Goal: Information Seeking & Learning: Learn about a topic

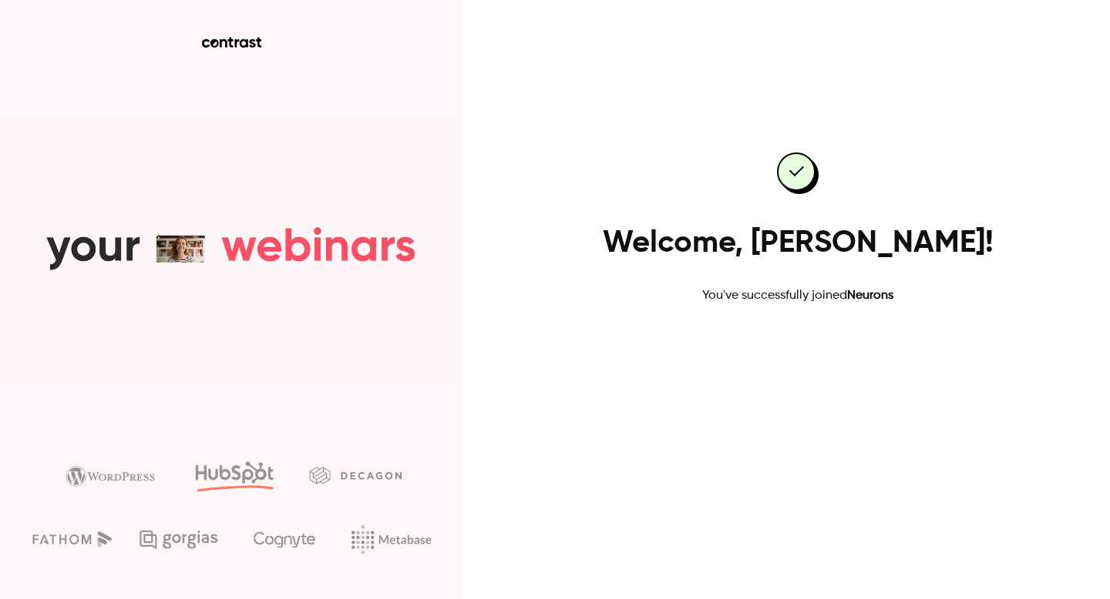
click at [793, 358] on link "Go to dashboard" at bounding box center [797, 354] width 131 height 37
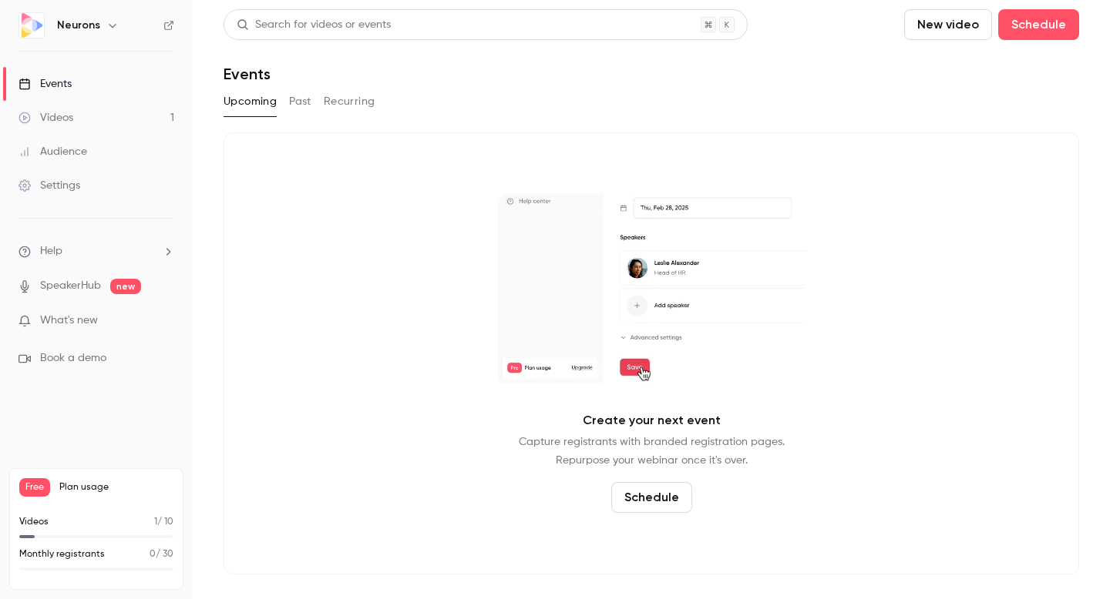
click at [77, 119] on link "Videos 1" at bounding box center [96, 118] width 193 height 34
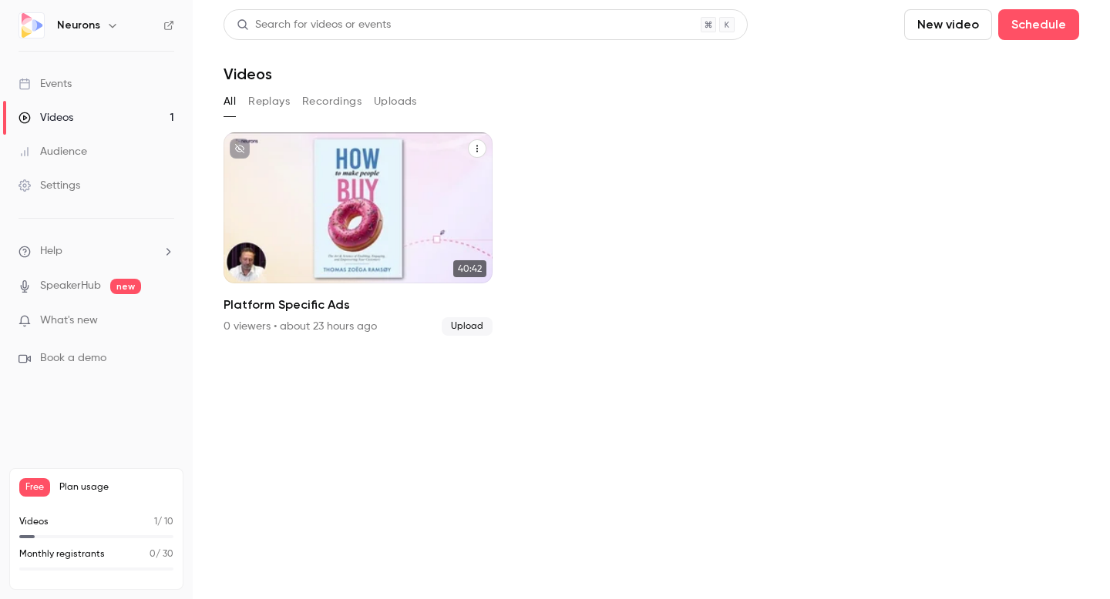
click at [294, 307] on h2 "Platform Specific Ads" at bounding box center [357, 305] width 269 height 18
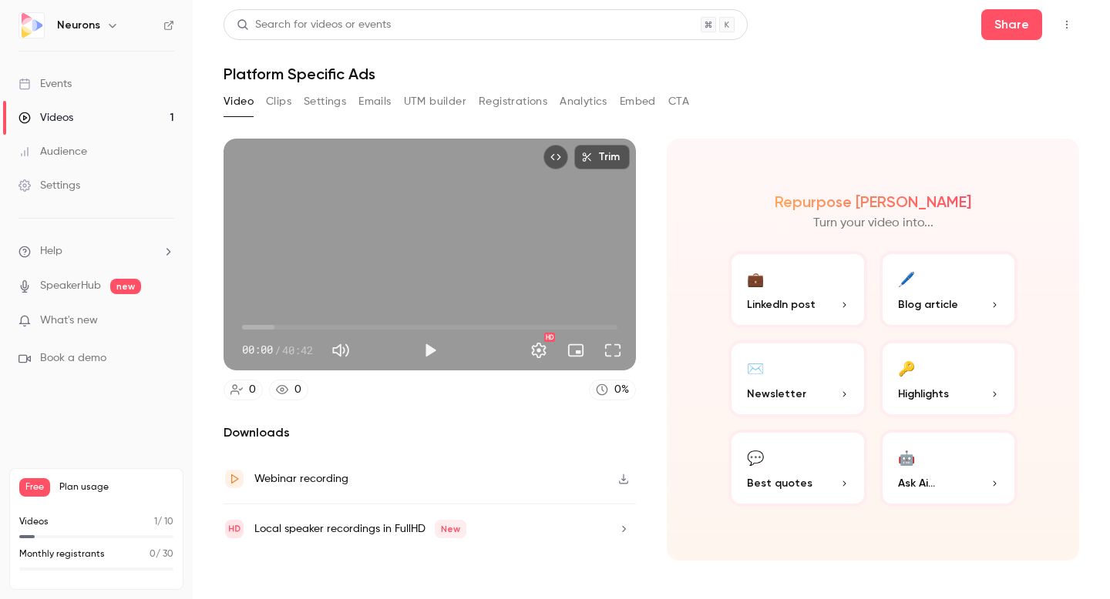
click at [969, 283] on button "🖊️ Blog article" at bounding box center [948, 289] width 139 height 77
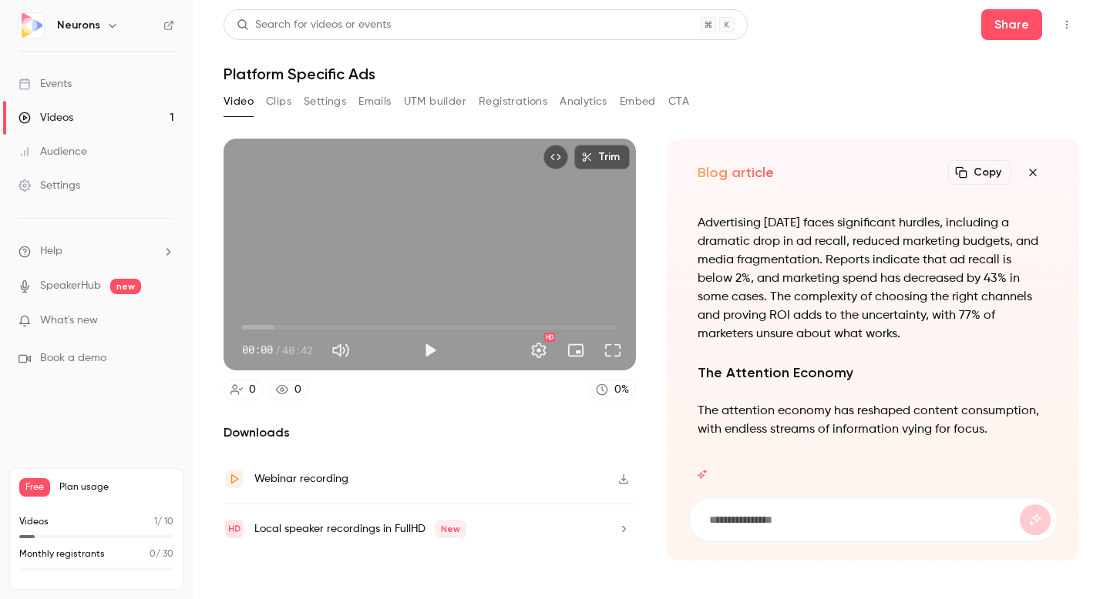
click at [1033, 173] on icon "button" at bounding box center [1032, 172] width 7 height 7
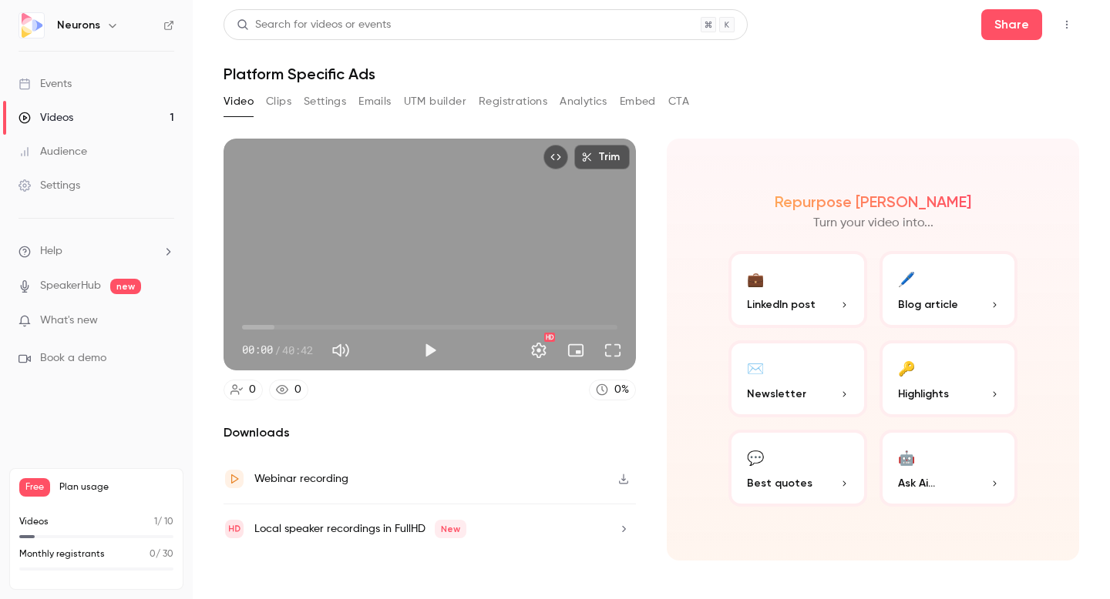
click at [84, 320] on span "What's new" at bounding box center [69, 321] width 58 height 16
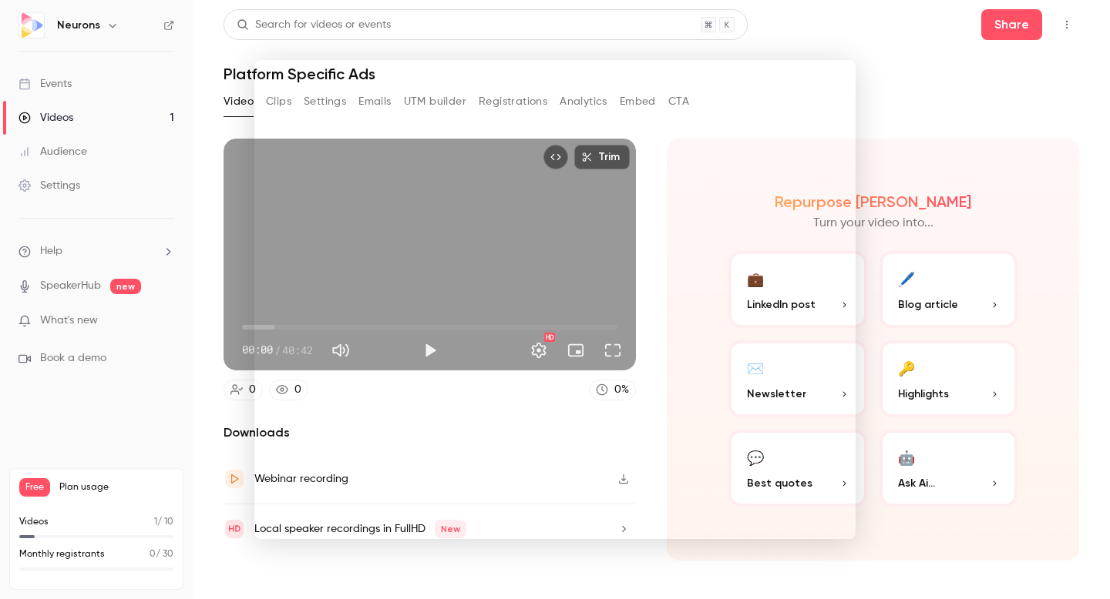
click at [898, 89] on div at bounding box center [555, 299] width 1110 height 599
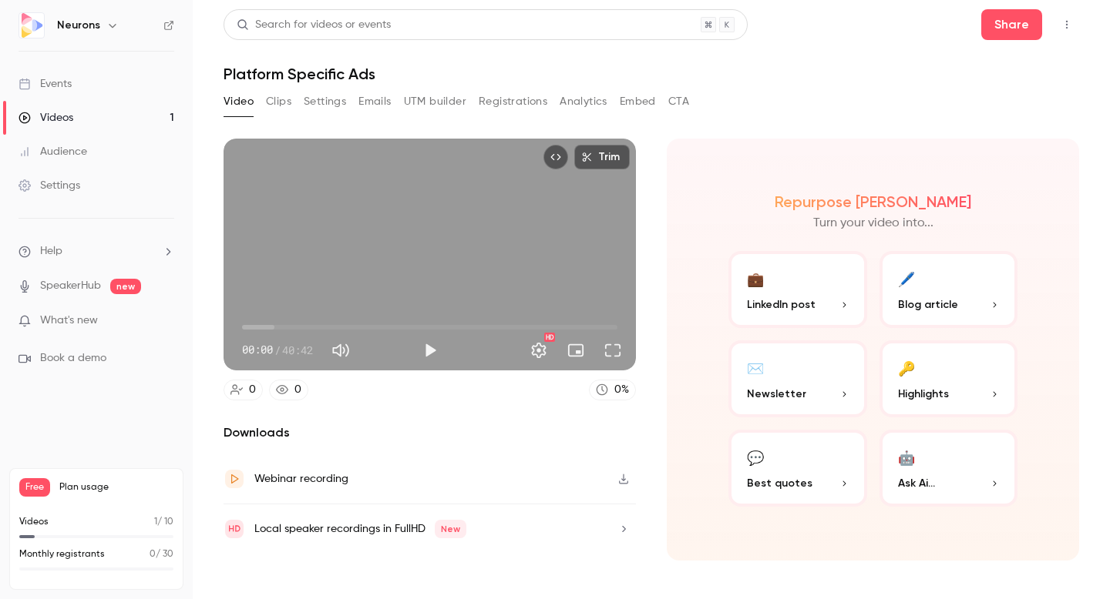
click at [89, 82] on link "Events" at bounding box center [96, 84] width 193 height 34
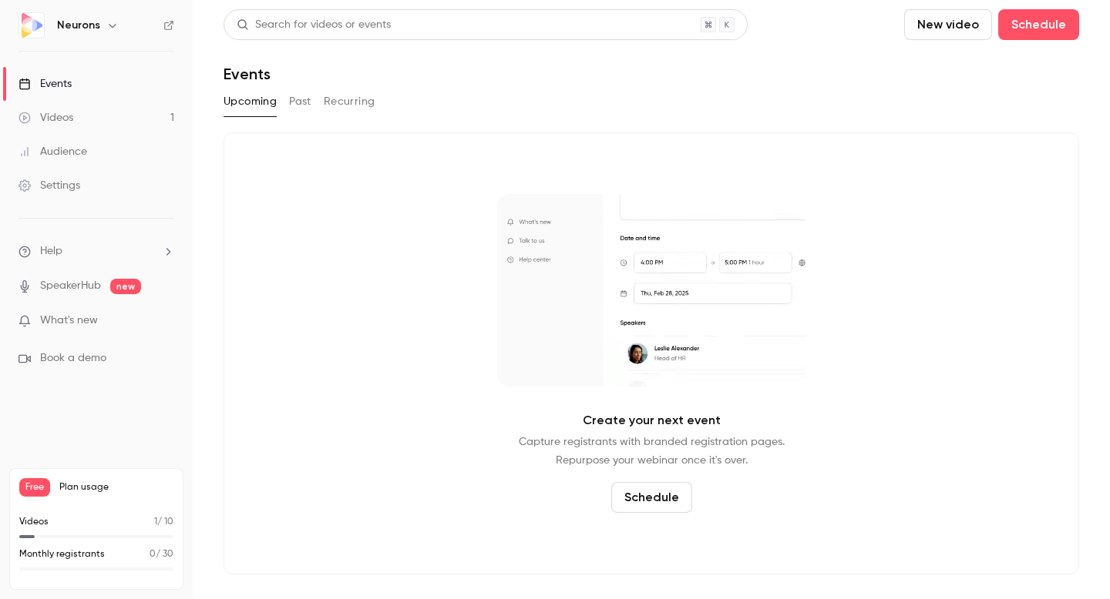
click at [99, 250] on li "Help" at bounding box center [96, 251] width 156 height 16
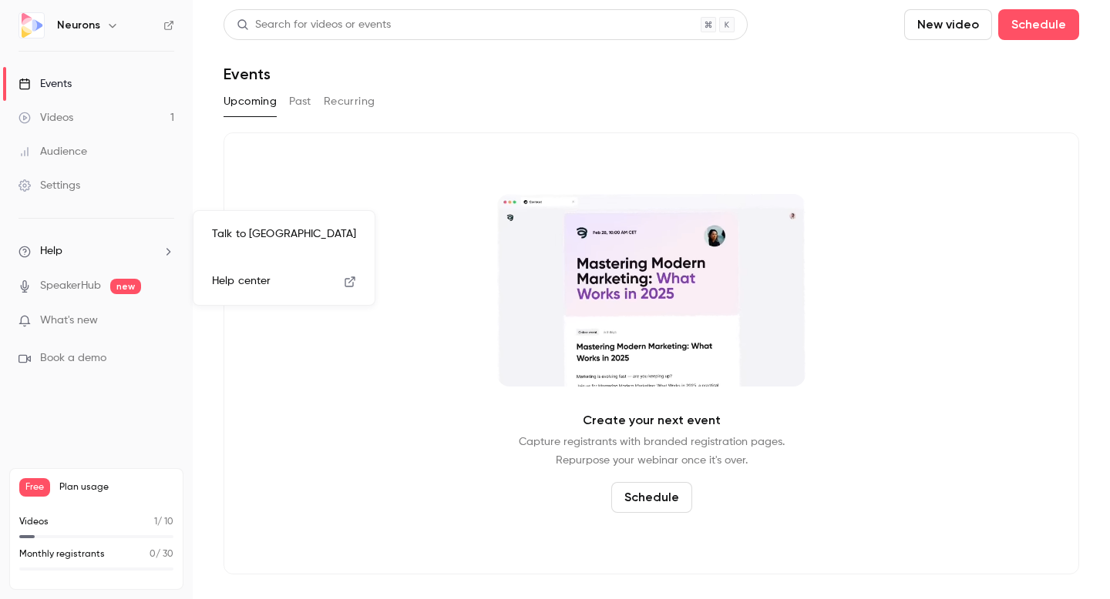
click at [253, 274] on span "Help center" at bounding box center [241, 282] width 59 height 16
